Goal: Complete application form: Complete application form

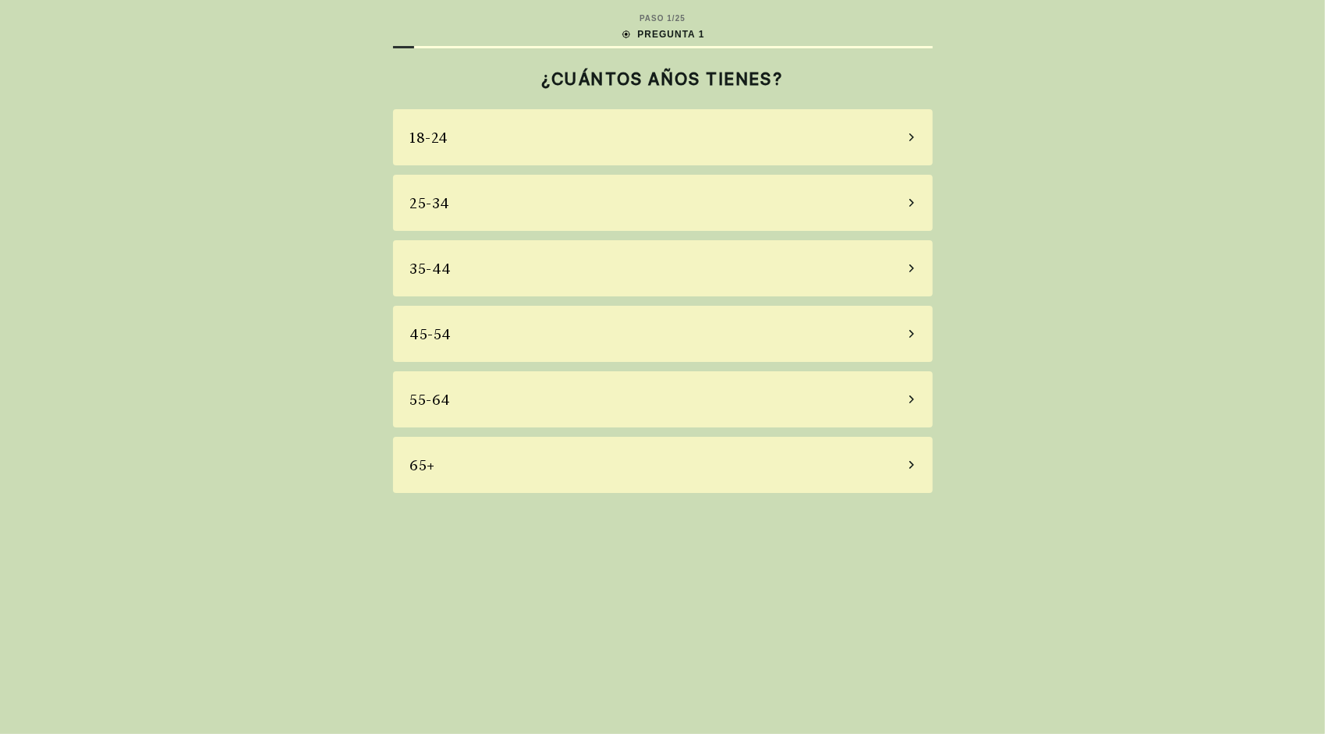
click at [432, 404] on div "55-64" at bounding box center [430, 399] width 41 height 21
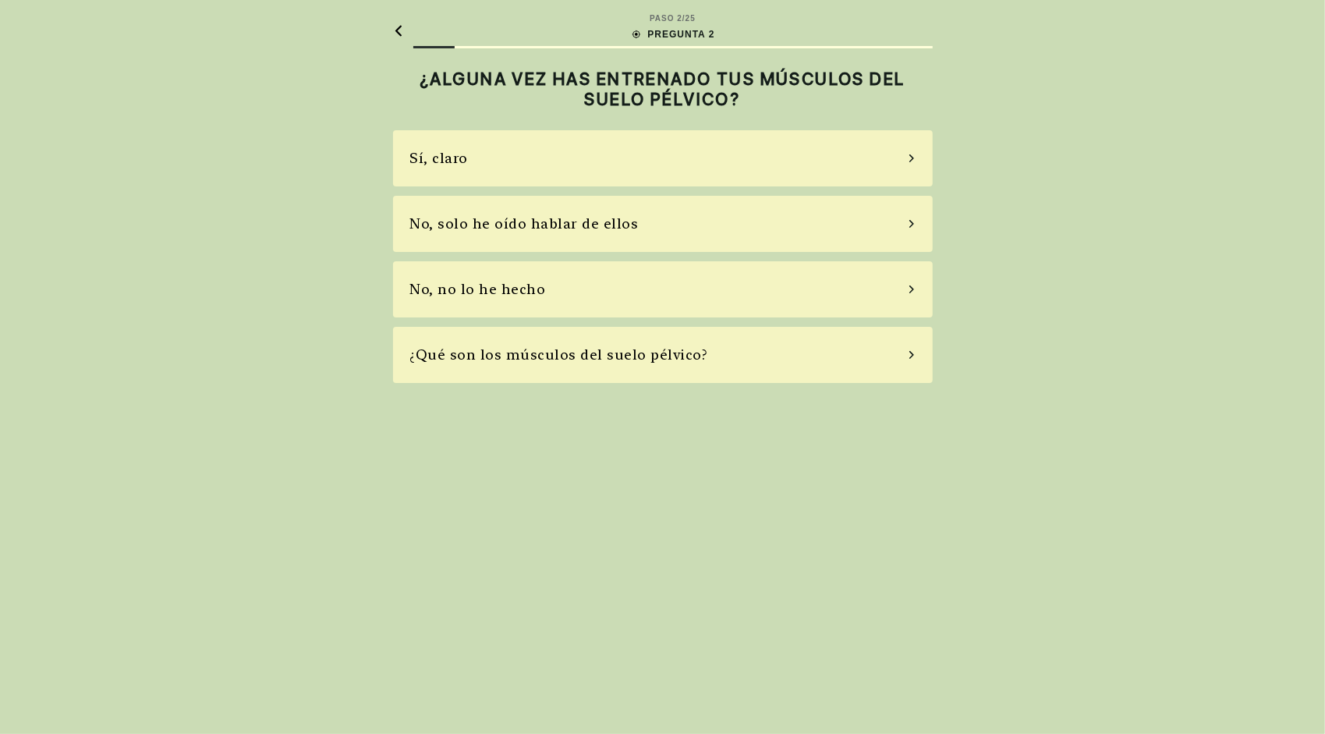
click at [451, 161] on div "Sí, claro" at bounding box center [439, 157] width 59 height 21
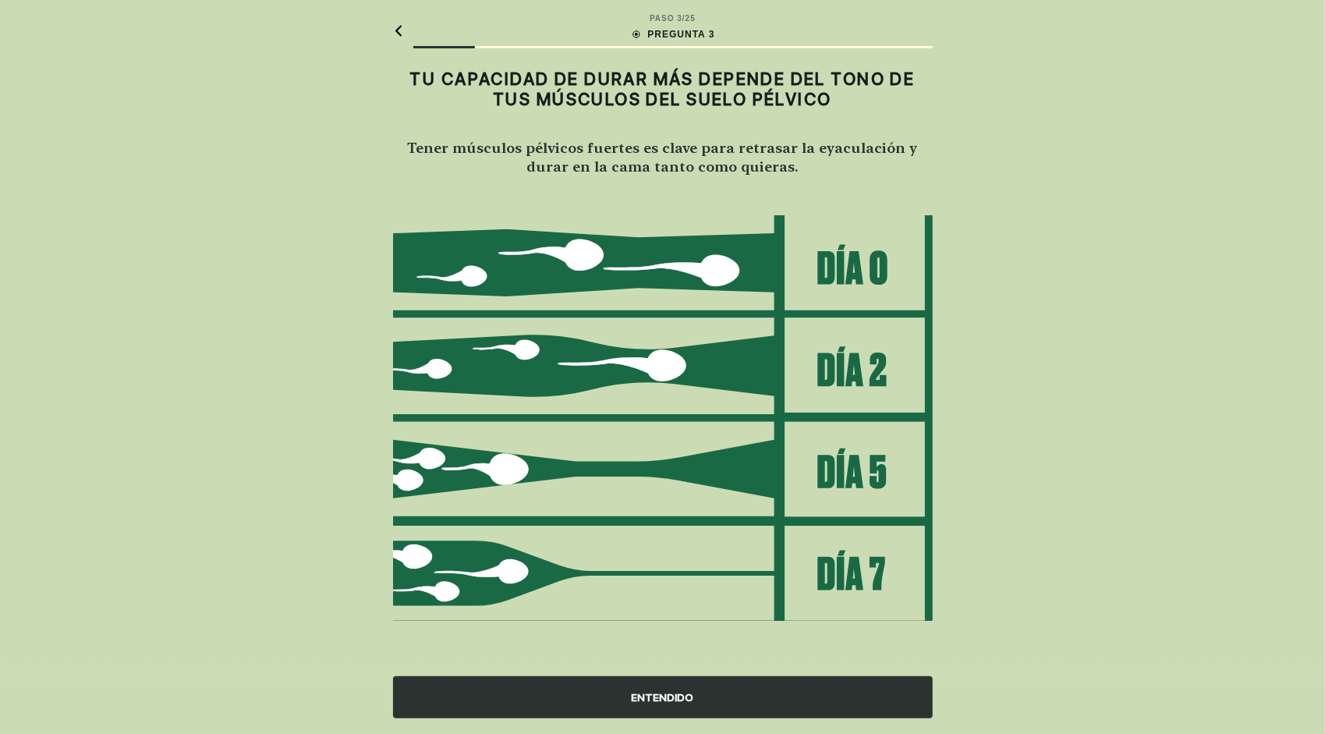
click at [660, 693] on div "ENTENDIDO" at bounding box center [663, 697] width 540 height 42
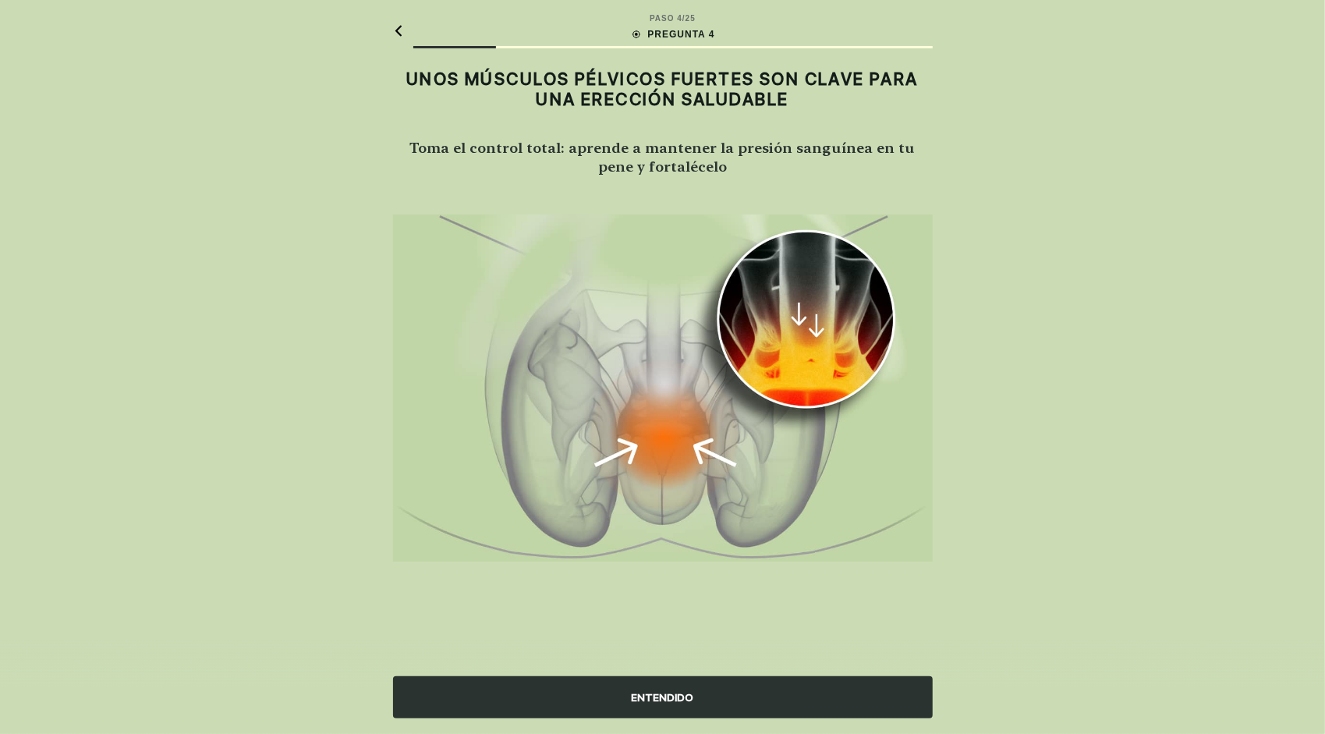
click at [660, 693] on div "ENTENDIDO" at bounding box center [663, 697] width 540 height 42
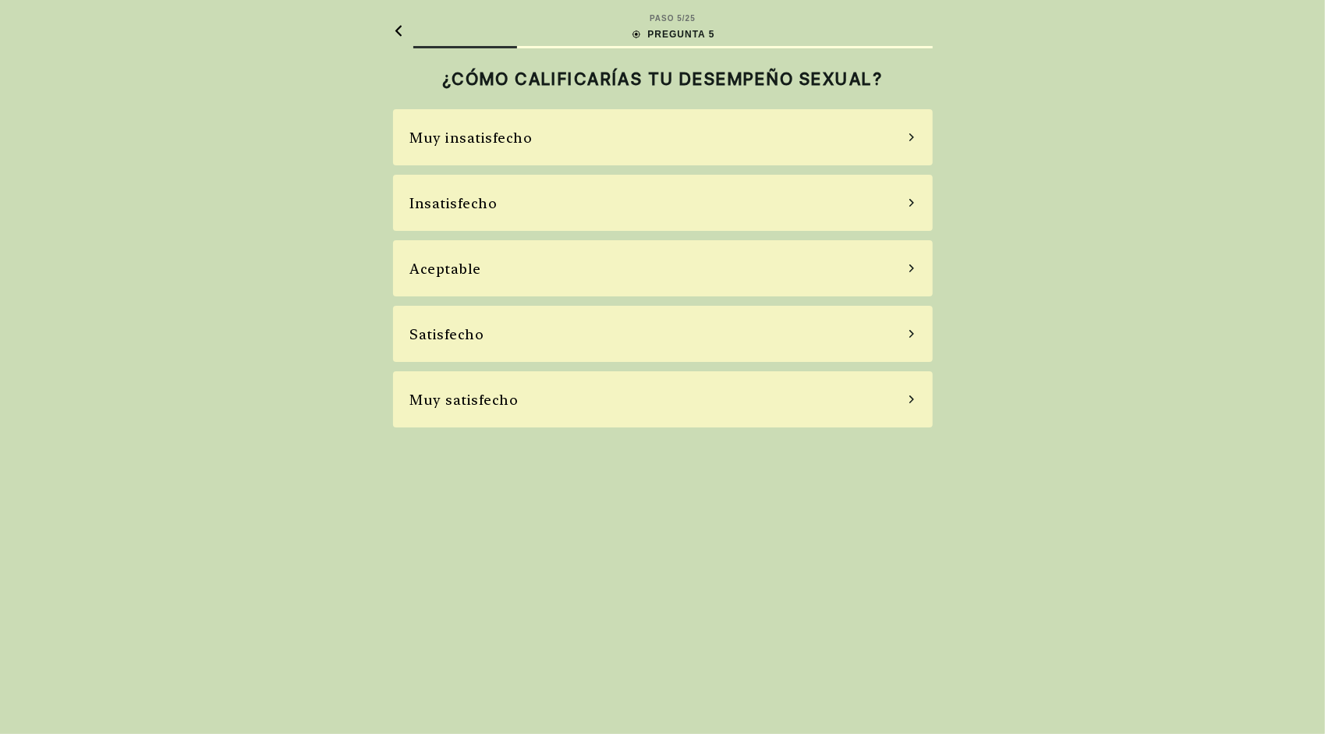
click at [461, 257] on div "Aceptable" at bounding box center [663, 268] width 540 height 56
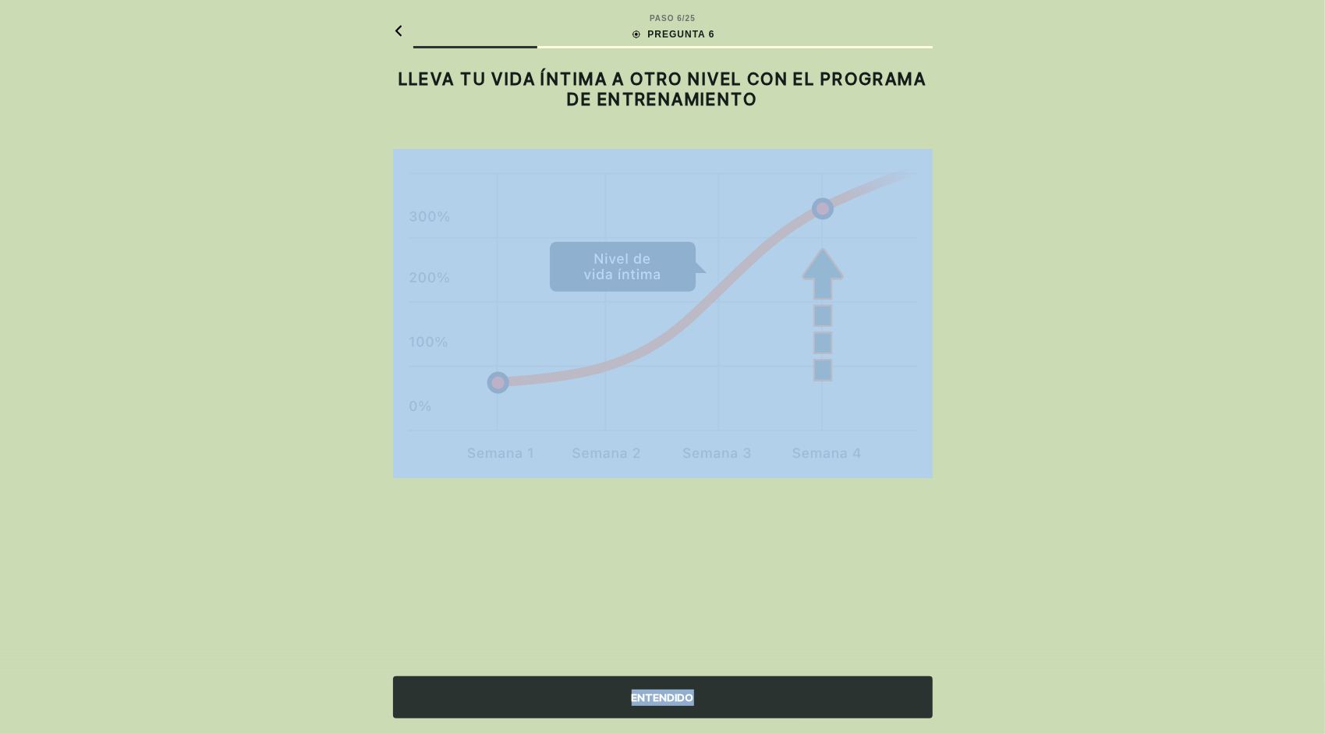
click at [461, 257] on div "PASO 6 / 25 PREGUNTA 6 LLEVA TU VIDA ÍNTIMA A OTRO NIVEL CON EL PROGRAMA DE ENT…" at bounding box center [662, 367] width 1325 height 734
click at [377, 412] on div "PASO 6 / 25 PREGUNTA 6 LLEVA TU VIDA ÍNTIMA A OTRO NIVEL CON EL PROGRAMA DE ENT…" at bounding box center [662, 367] width 1325 height 734
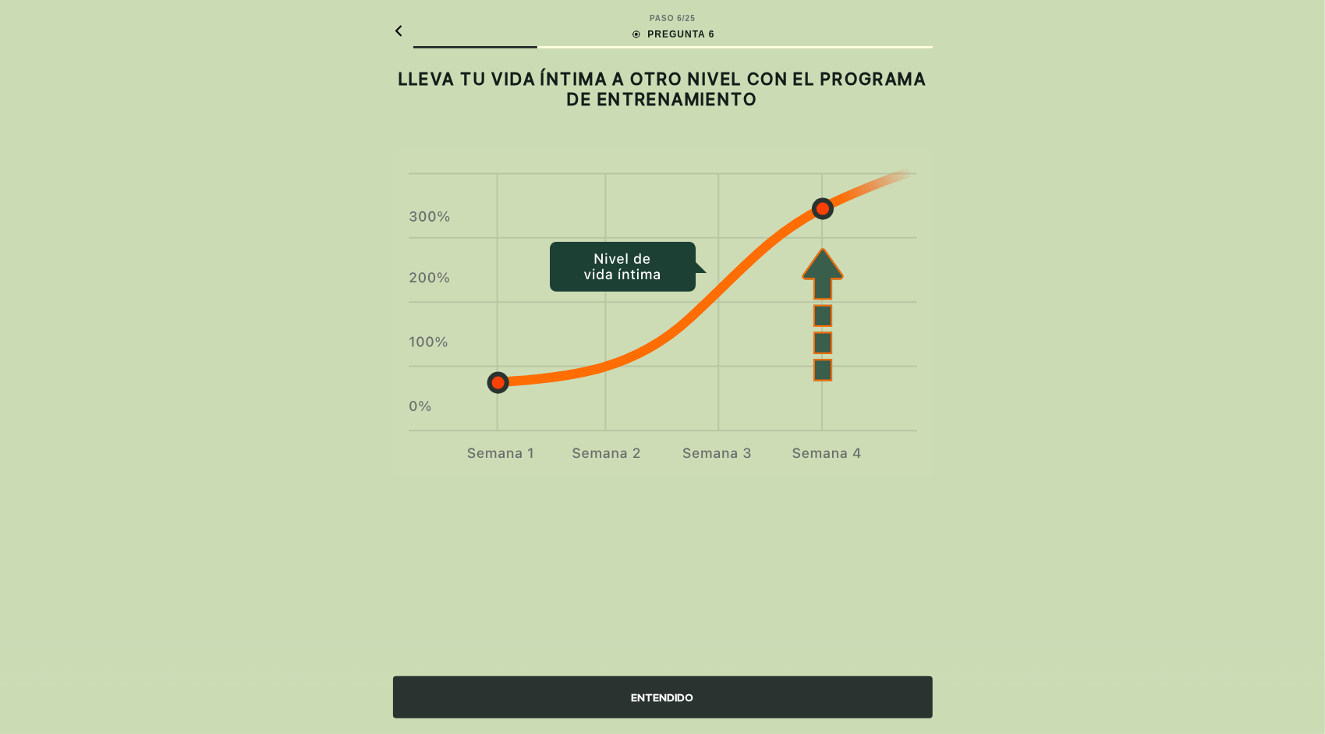
click at [676, 688] on div "ENTENDIDO" at bounding box center [663, 697] width 540 height 42
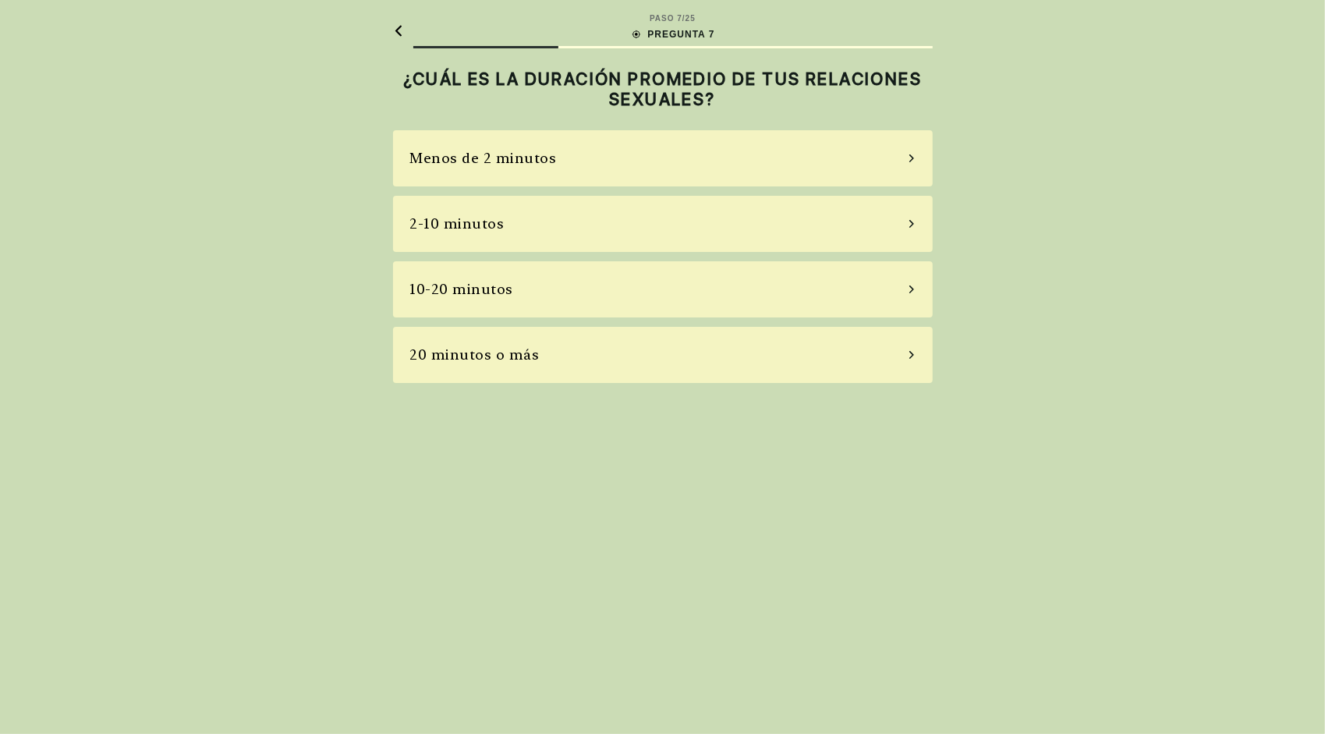
click at [471, 231] on div "2-10 minutos" at bounding box center [457, 223] width 94 height 21
click at [454, 223] on div "A veces" at bounding box center [437, 223] width 54 height 21
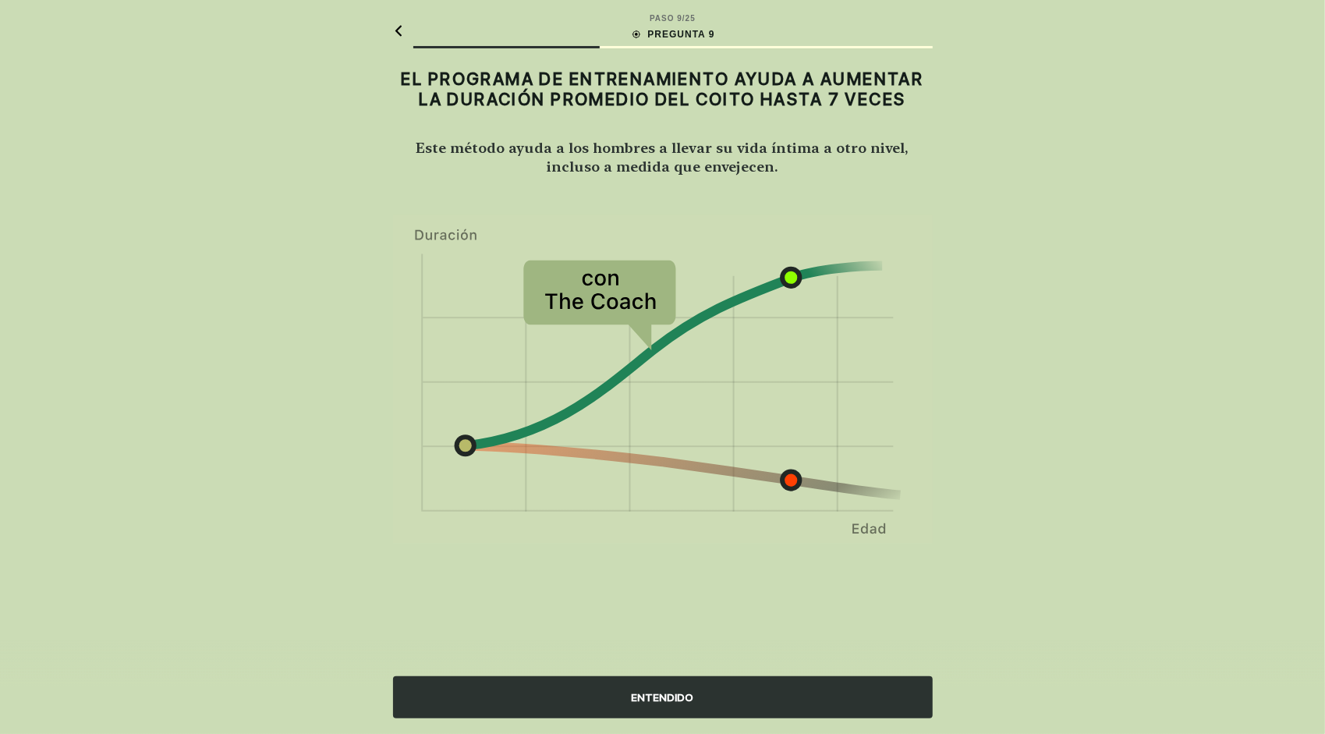
click at [683, 707] on div "ENTENDIDO" at bounding box center [663, 697] width 540 height 42
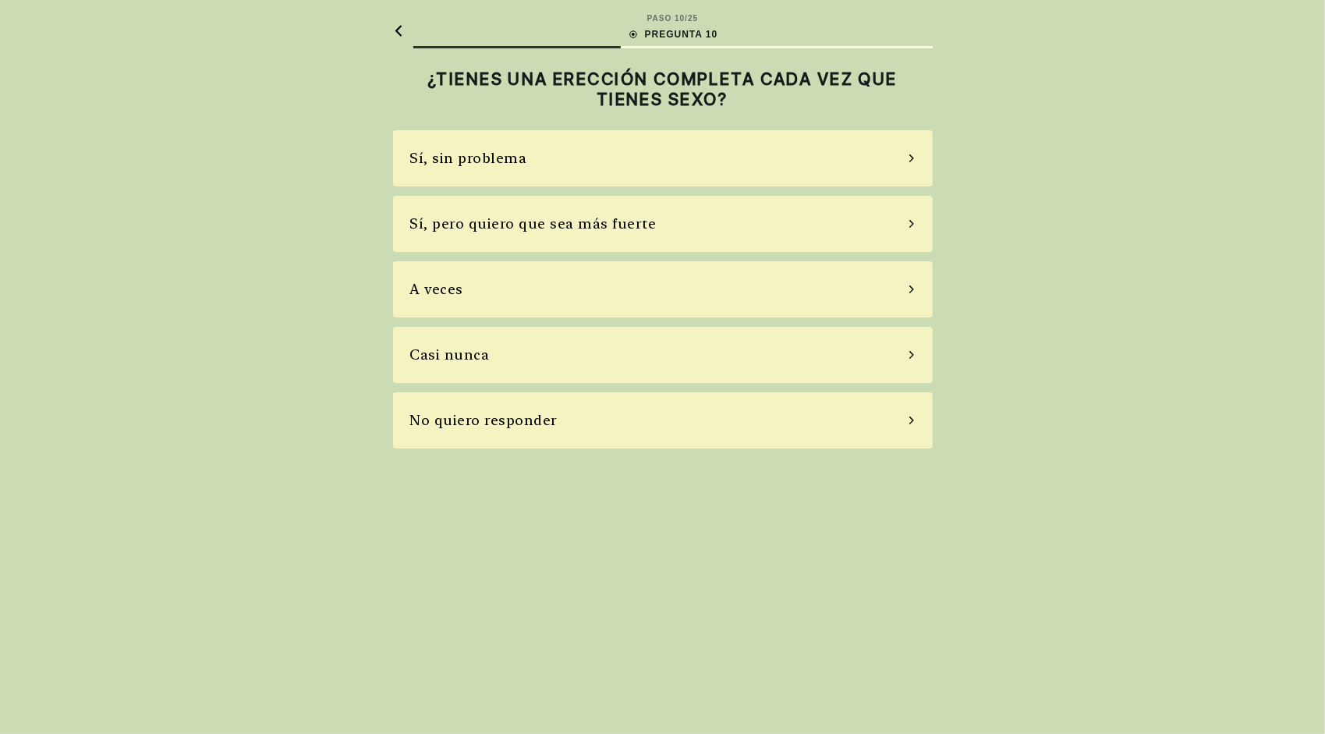
click at [487, 161] on div "Sí, sin problema" at bounding box center [468, 157] width 117 height 21
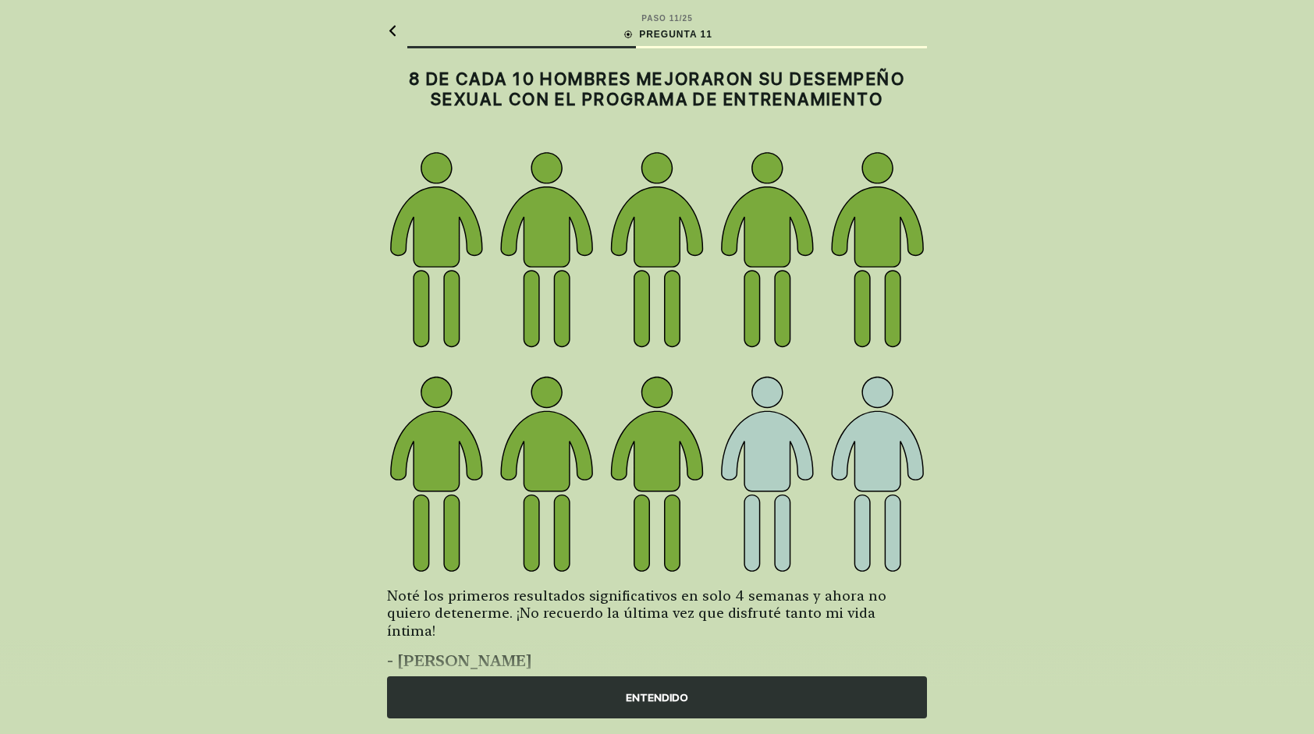
click at [667, 694] on div "ENTENDIDO" at bounding box center [657, 697] width 540 height 42
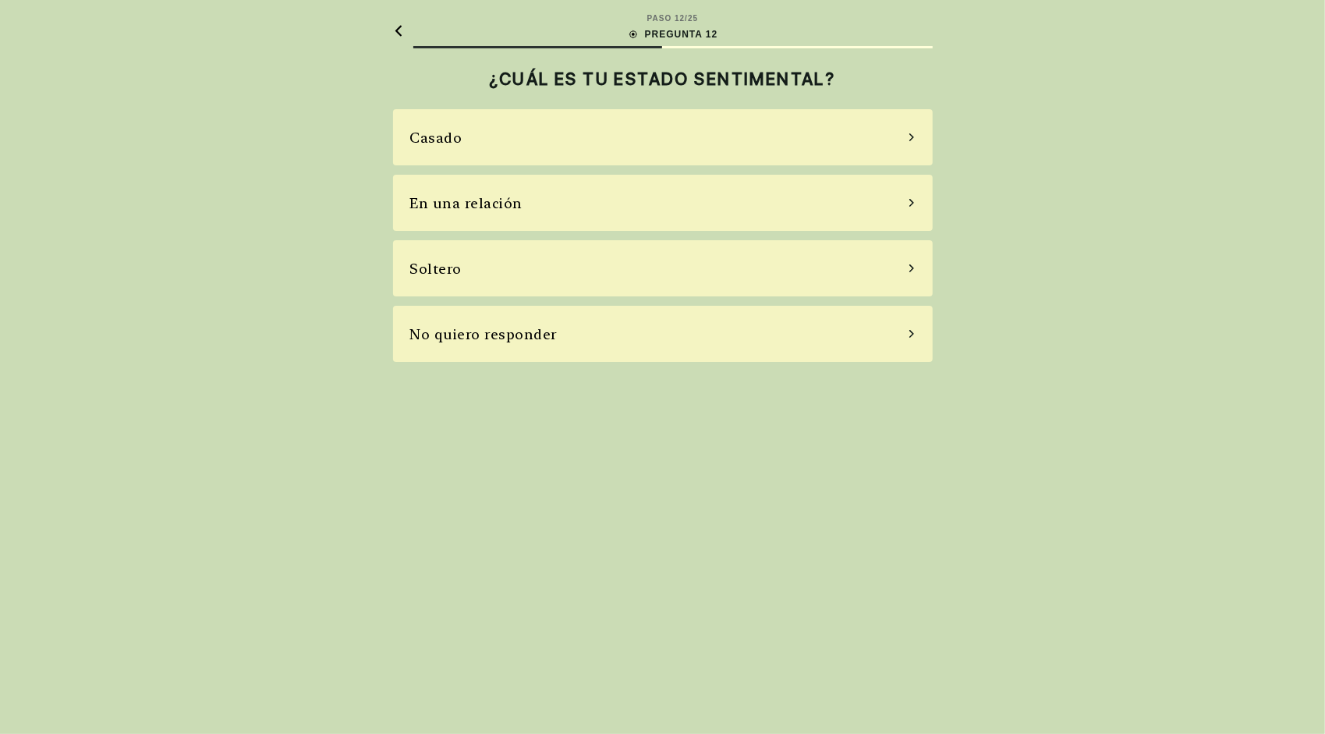
click at [452, 132] on div "Casado" at bounding box center [436, 137] width 52 height 21
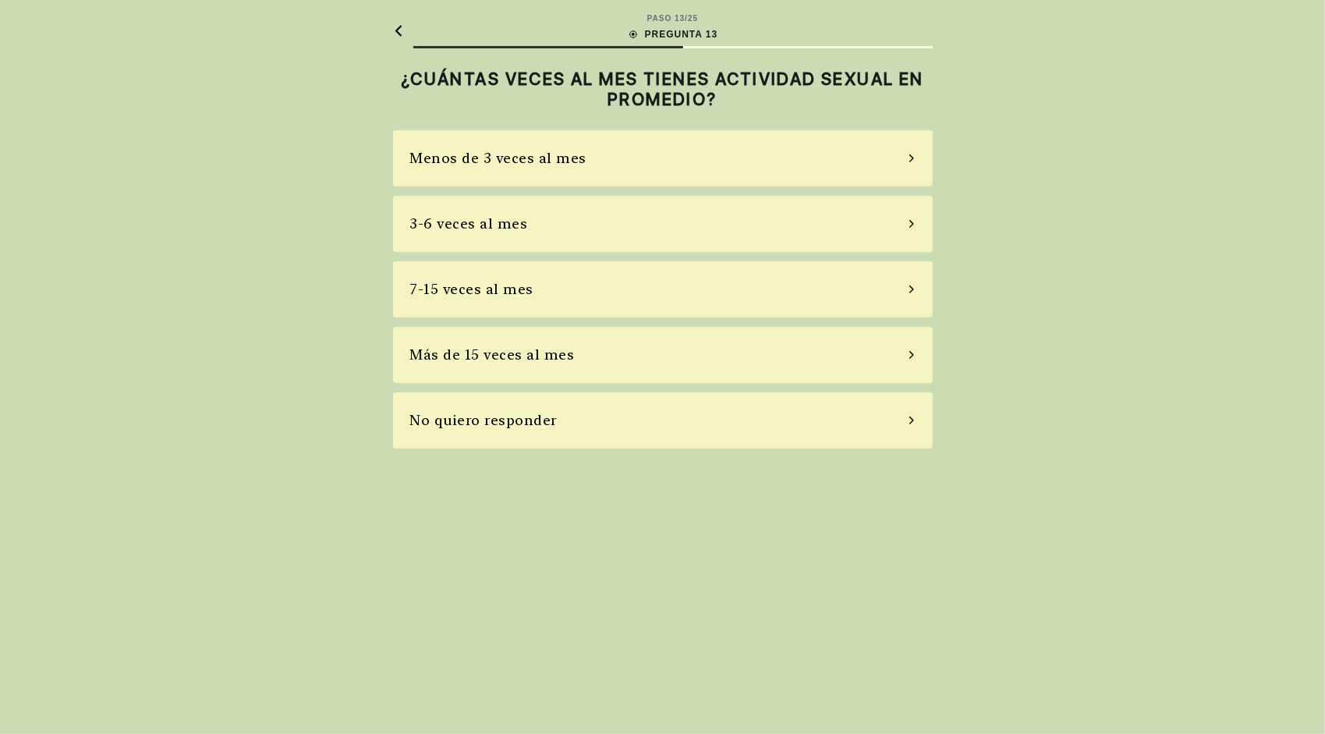
click at [481, 222] on div "3-6 veces al mes" at bounding box center [469, 223] width 118 height 21
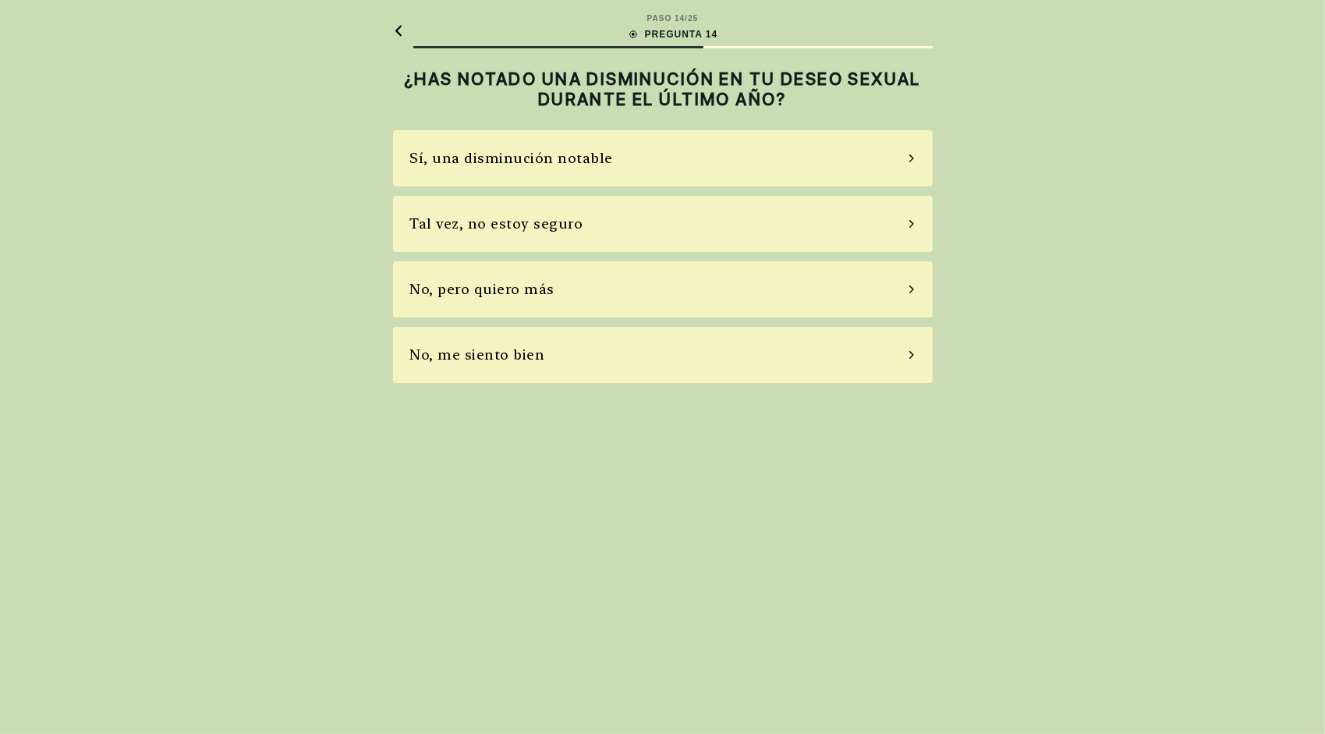
click at [523, 219] on div "Tal vez, no estoy seguro" at bounding box center [496, 223] width 173 height 21
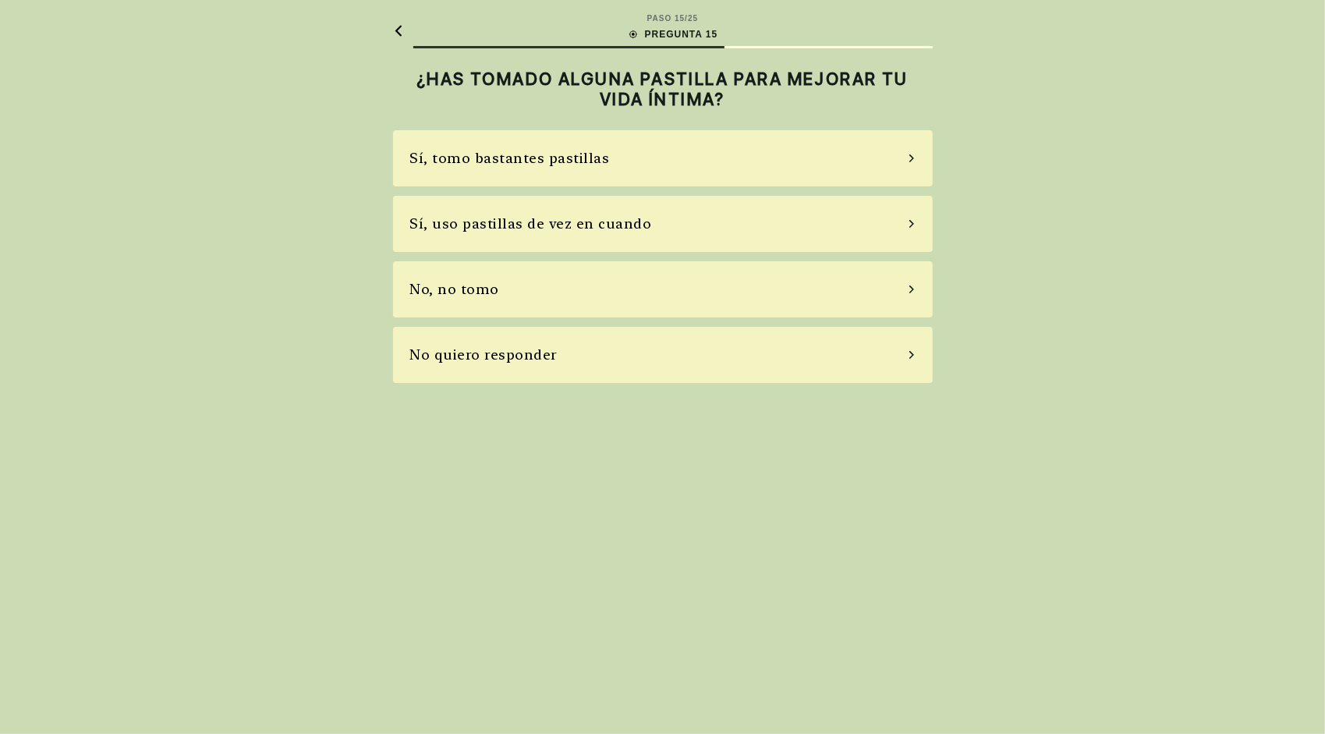
click at [523, 219] on div "Sí, uso pastillas de vez en cuando" at bounding box center [531, 223] width 242 height 21
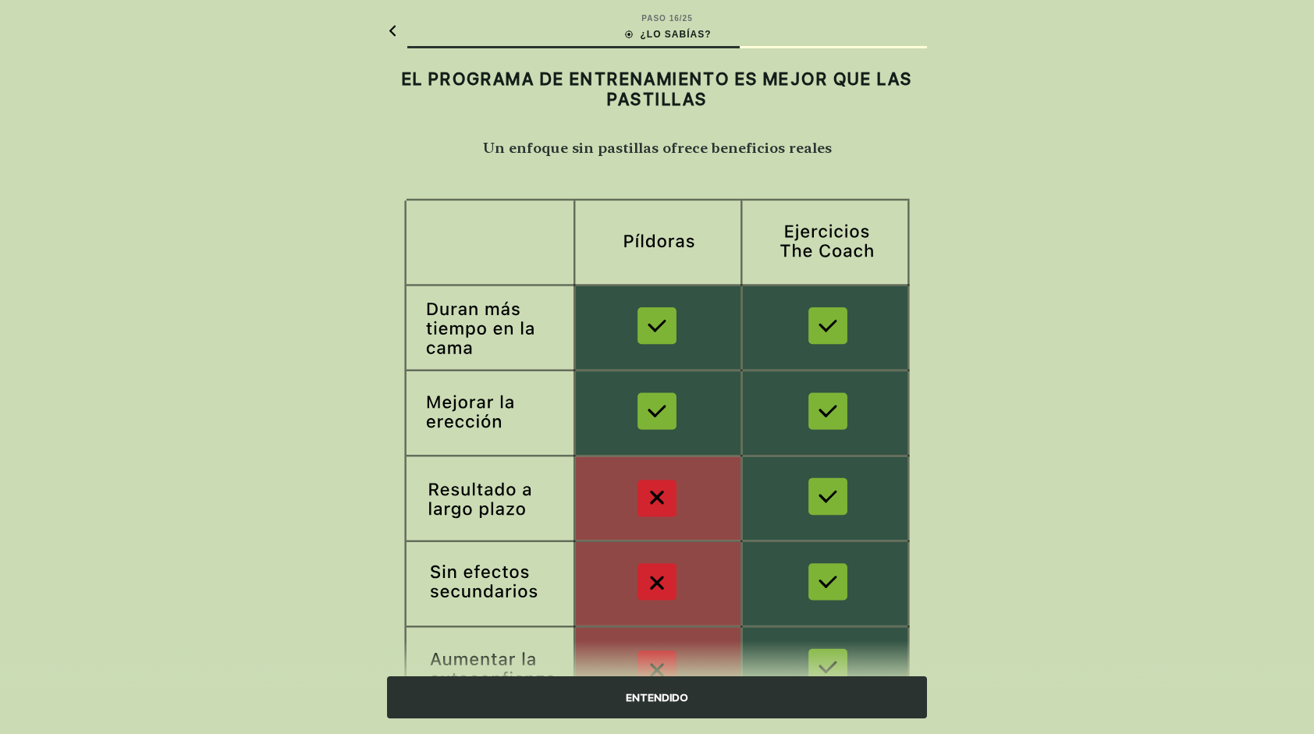
click at [662, 688] on div "ENTENDIDO" at bounding box center [657, 697] width 540 height 42
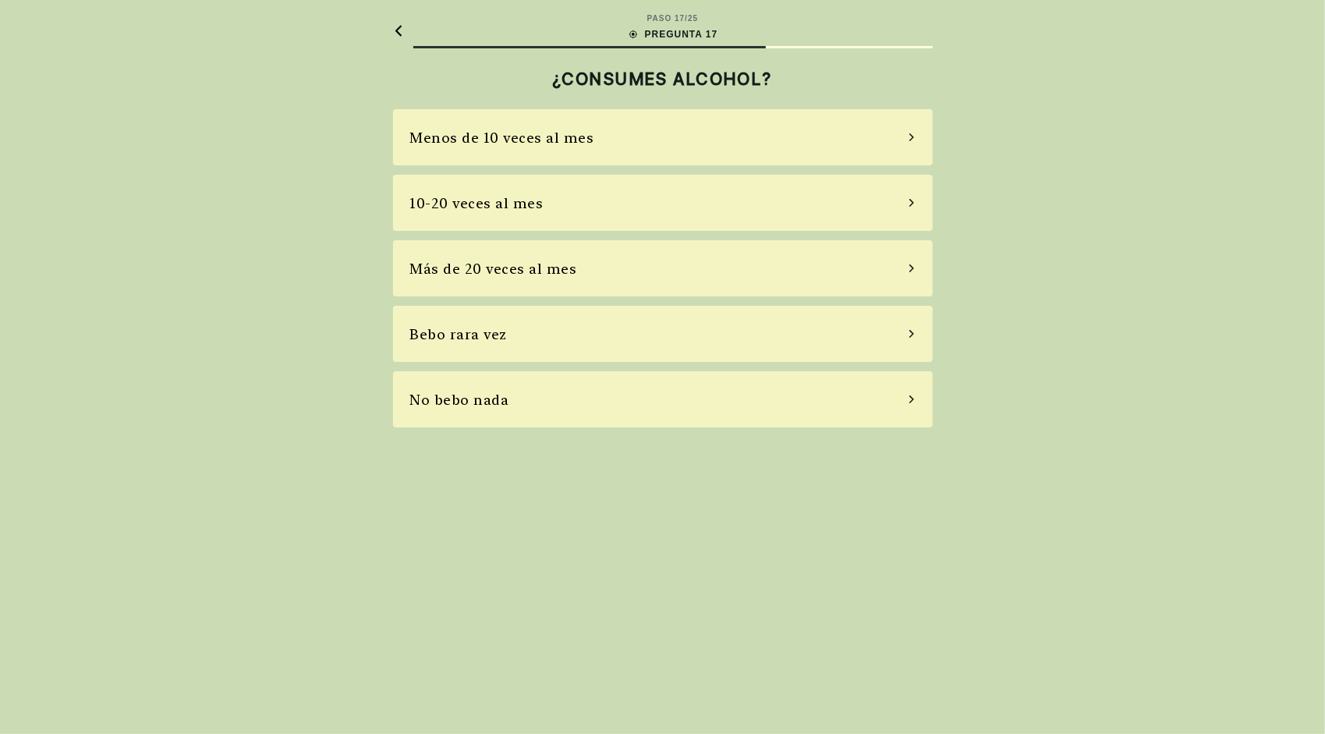
click at [484, 129] on div "Menos de 10 veces al mes" at bounding box center [502, 137] width 184 height 21
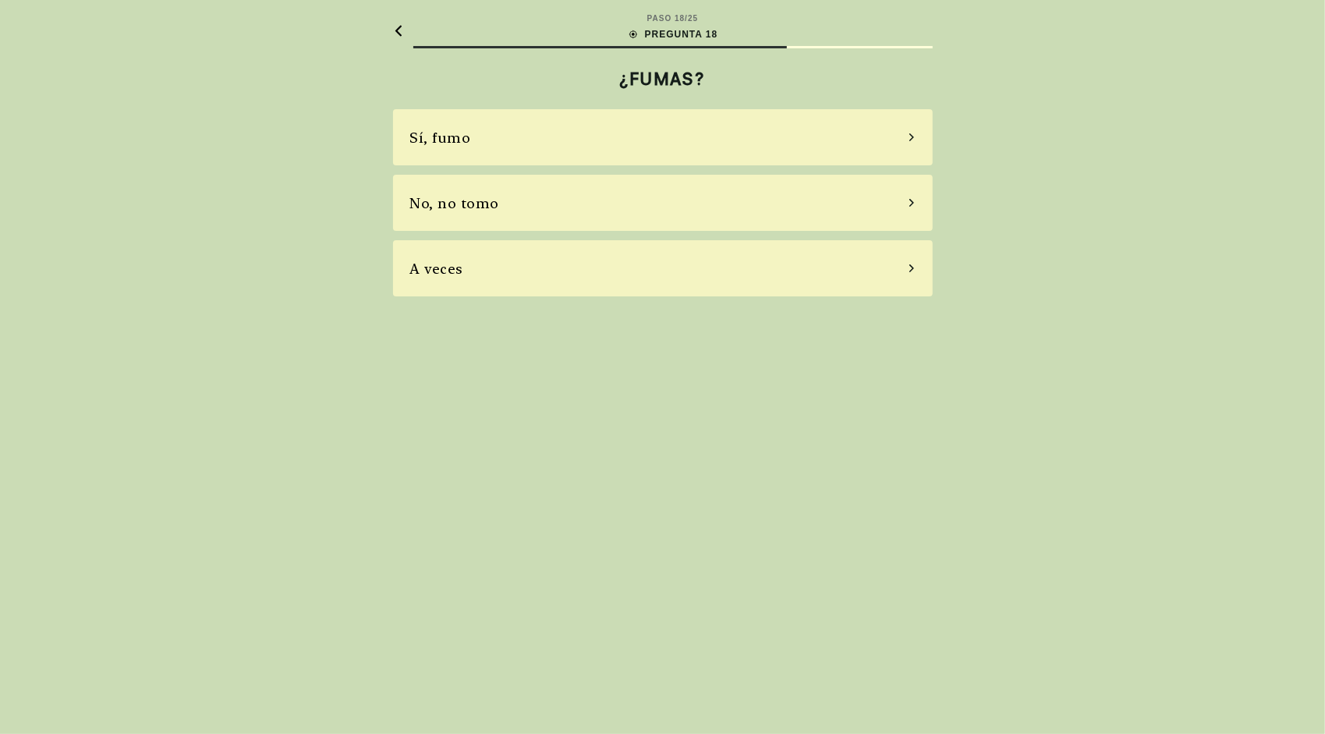
click at [459, 200] on div "No, no tomo" at bounding box center [455, 203] width 90 height 21
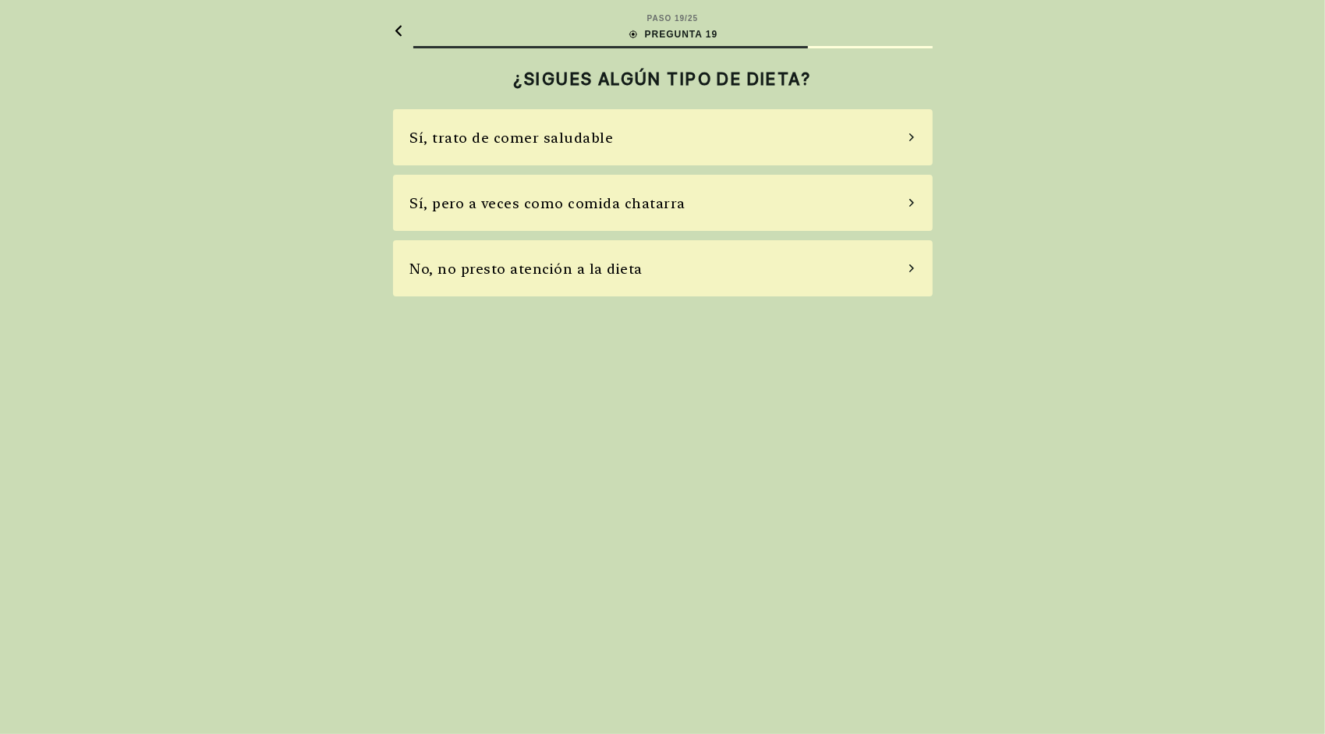
click at [459, 200] on div "Sí, pero a veces como comida chatarra" at bounding box center [548, 203] width 276 height 21
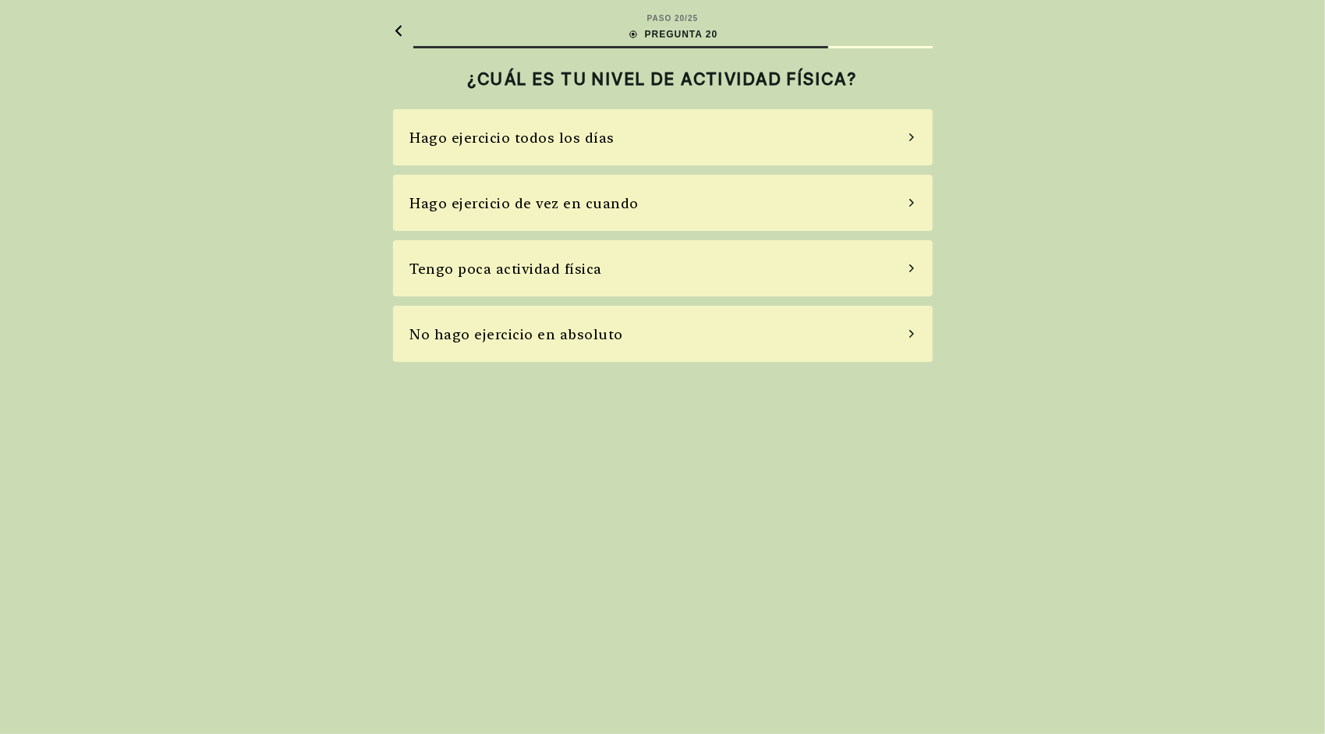
click at [498, 197] on div "Hago ejercicio de vez en cuando" at bounding box center [524, 203] width 229 height 21
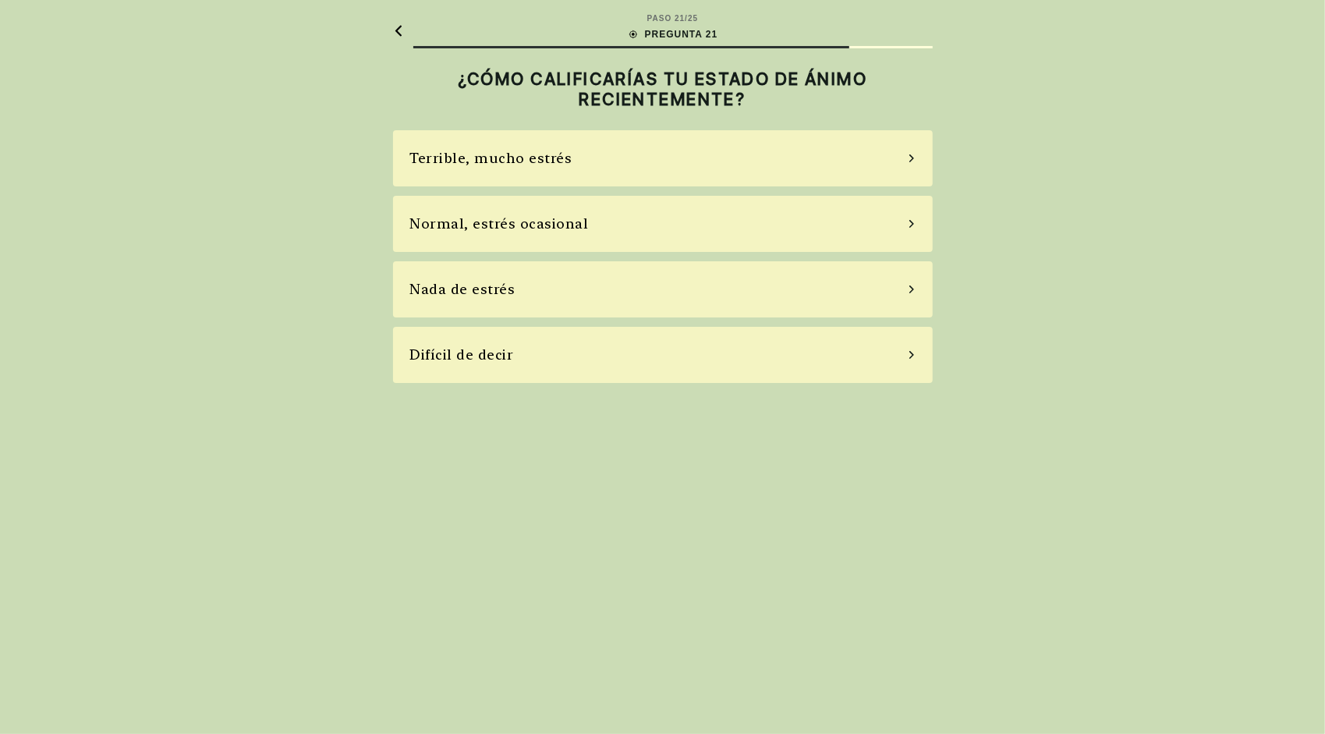
click at [520, 229] on div "Normal, estrés ocasional" at bounding box center [499, 223] width 179 height 21
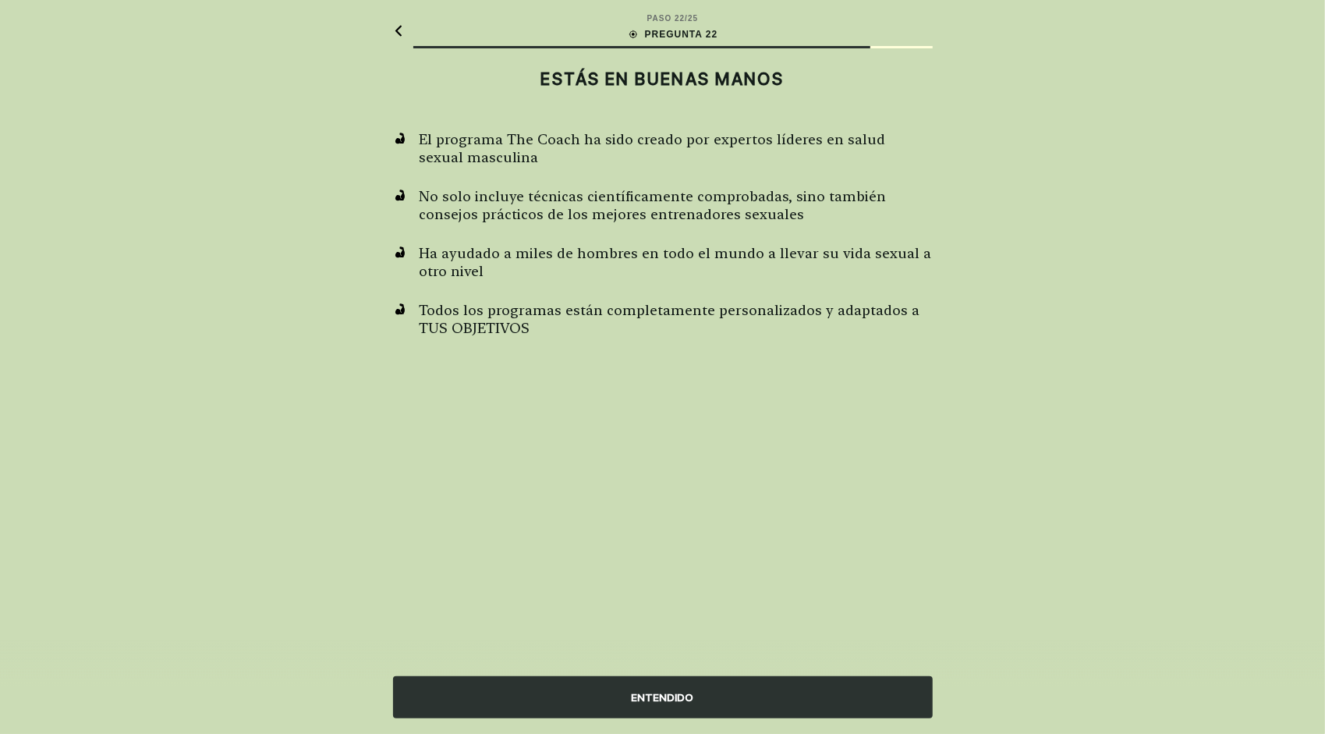
click at [647, 677] on div "ENTENDIDO" at bounding box center [663, 697] width 540 height 42
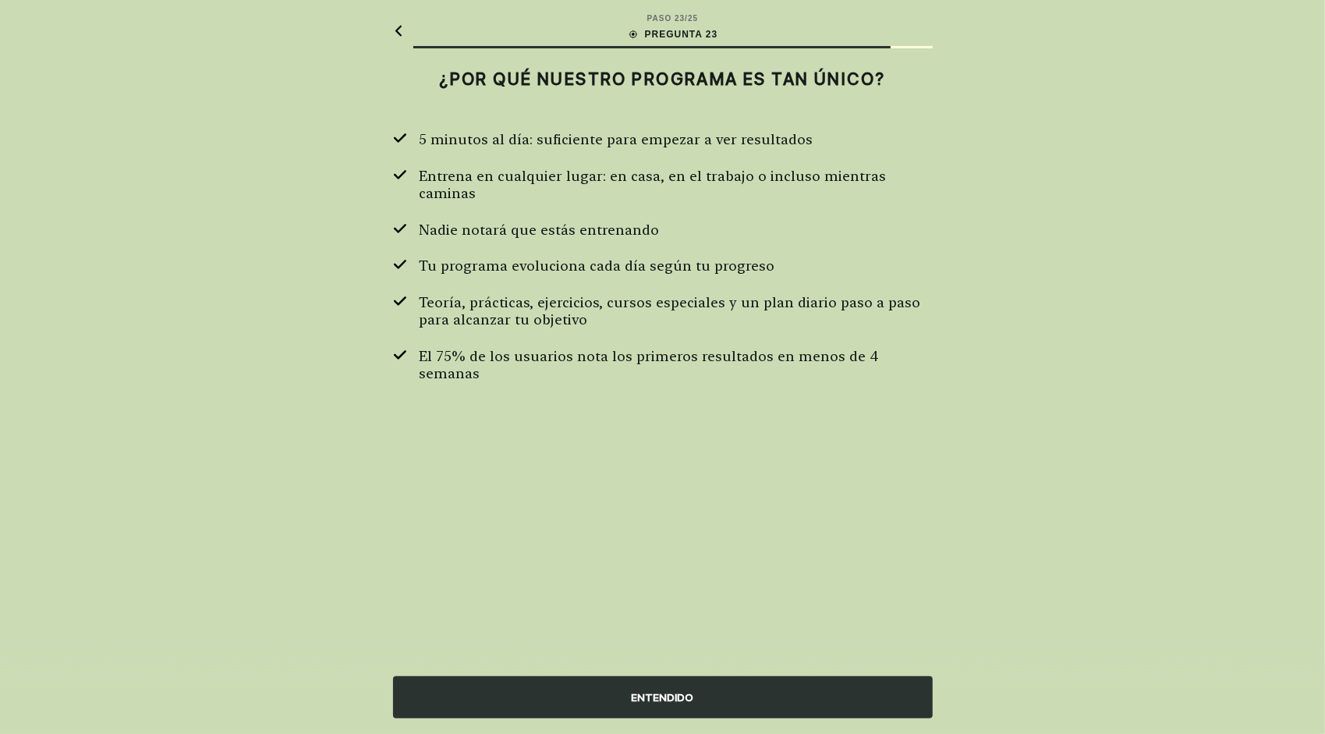
click at [650, 710] on div "ENTENDIDO" at bounding box center [663, 697] width 540 height 42
